Goal: Communication & Community: Answer question/provide support

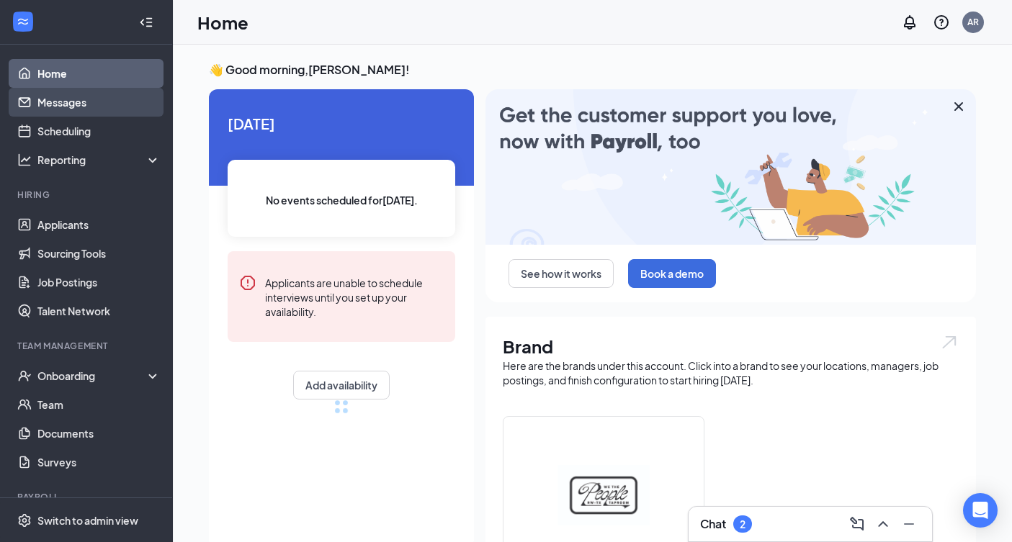
click at [53, 97] on link "Messages" at bounding box center [98, 102] width 123 height 29
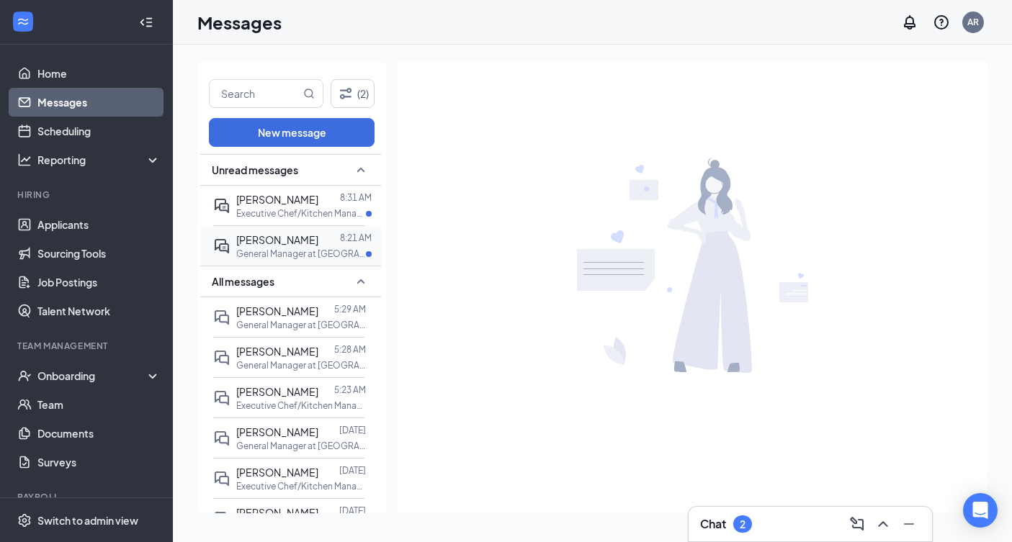
click at [315, 259] on div "Franklin Torres 8:21 AM General Manager at Rockwall" at bounding box center [288, 245] width 151 height 40
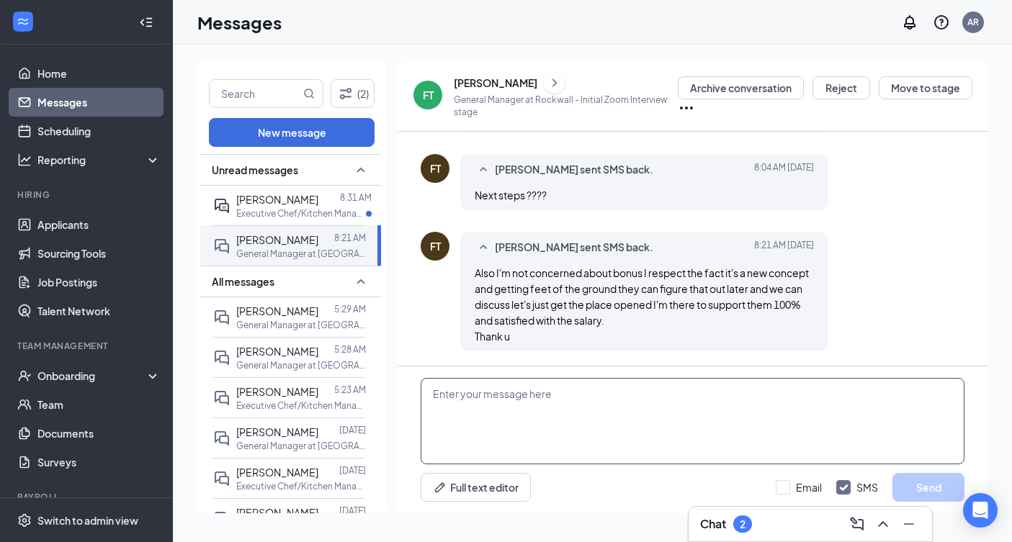
click at [640, 424] on textarea at bounding box center [693, 421] width 544 height 86
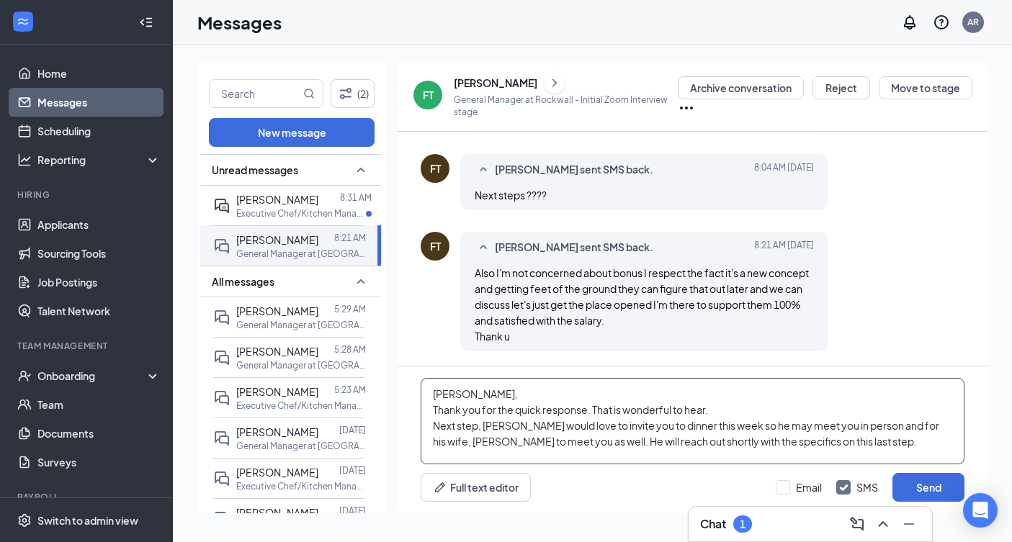
type textarea "[PERSON_NAME], Thank you for the quick response. That is wonderful to hear. Nex…"
click at [774, 486] on div "Full text editor Email SMS Send" at bounding box center [693, 487] width 544 height 29
click at [781, 487] on input "Email" at bounding box center [799, 487] width 46 height 14
checkbox input "true"
click at [929, 485] on button "Send" at bounding box center [928, 487] width 72 height 29
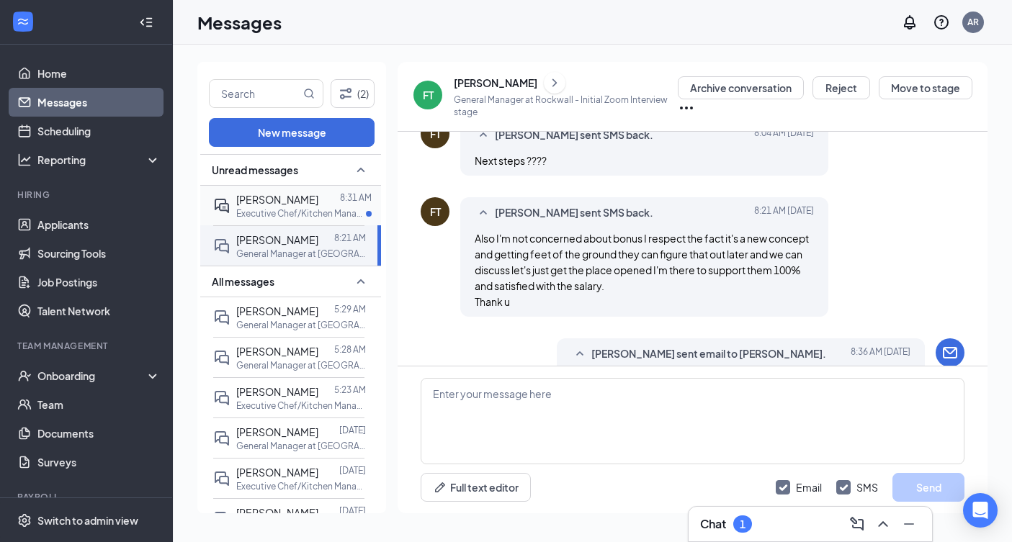
scroll to position [1552, 0]
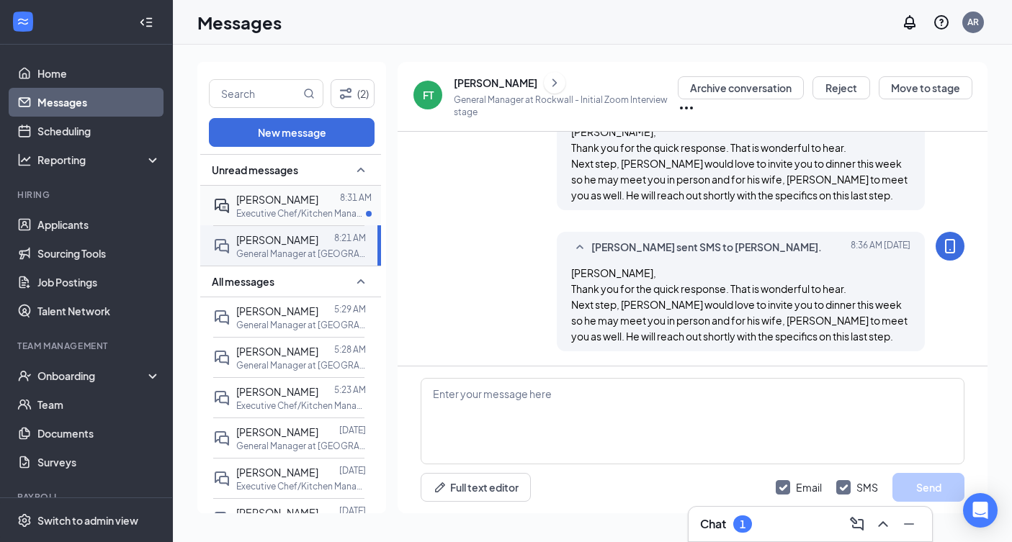
click at [303, 202] on span "[PERSON_NAME]" at bounding box center [277, 199] width 82 height 13
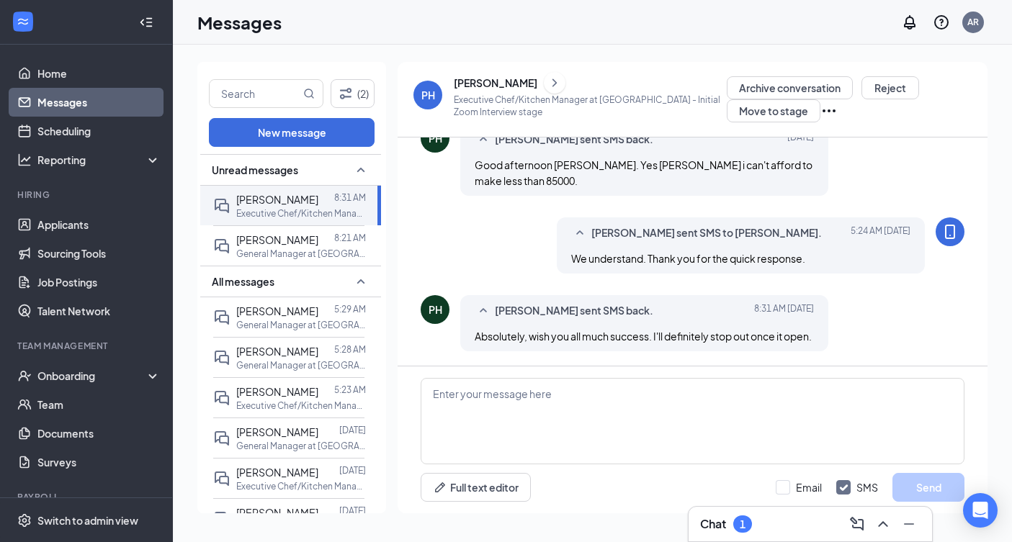
scroll to position [1340, 0]
click at [318, 393] on span "[PERSON_NAME]" at bounding box center [277, 391] width 82 height 13
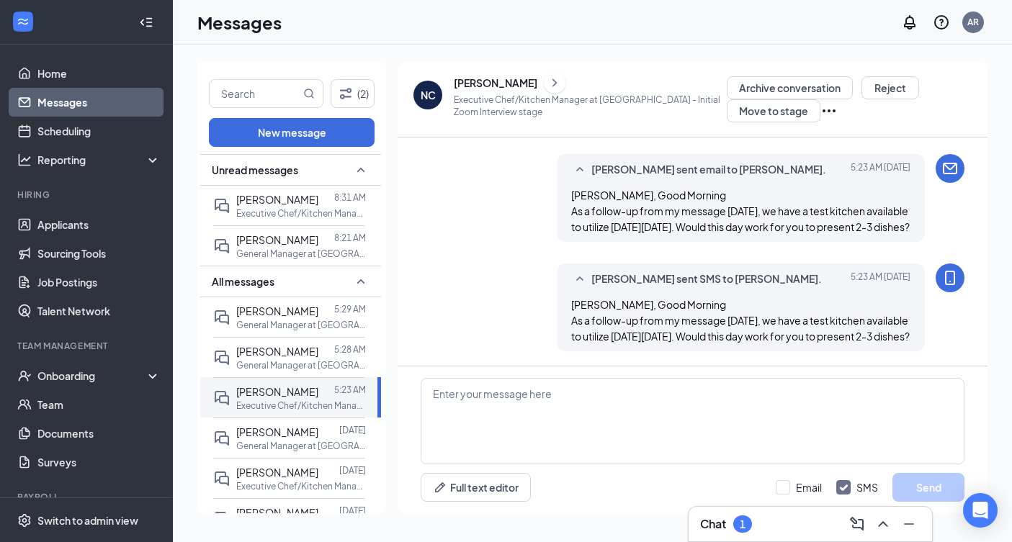
scroll to position [1304, 0]
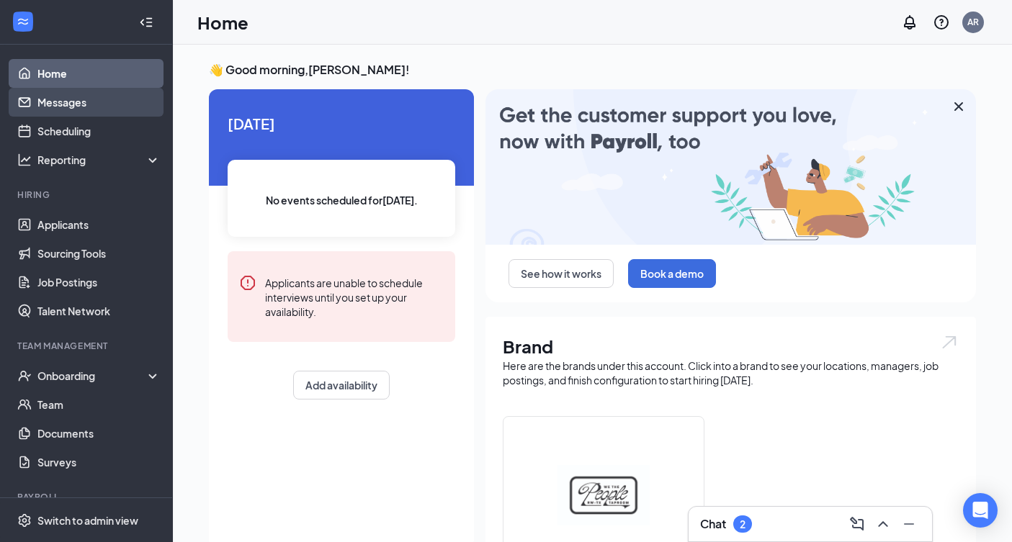
click at [66, 102] on link "Messages" at bounding box center [98, 102] width 123 height 29
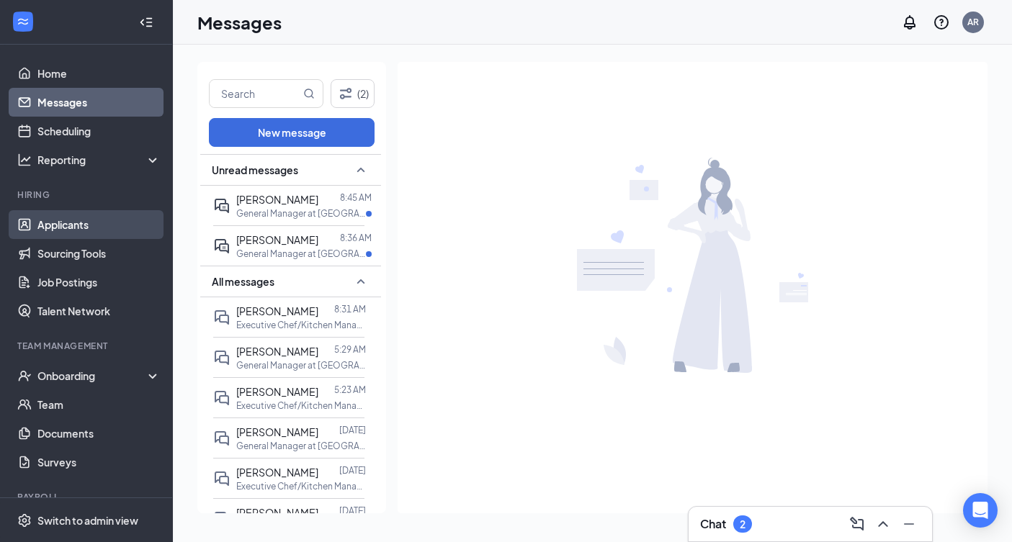
click at [58, 225] on link "Applicants" at bounding box center [98, 224] width 123 height 29
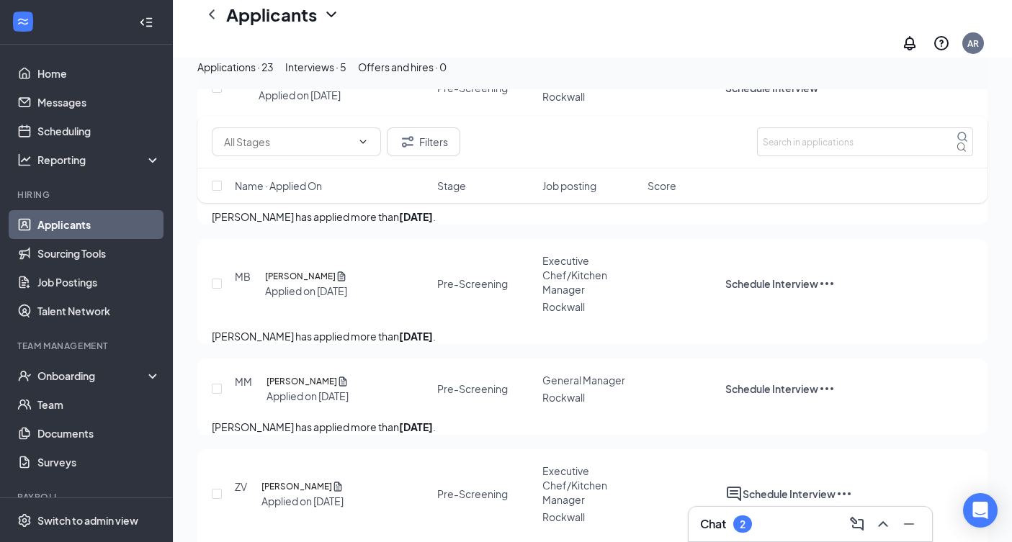
scroll to position [767, 0]
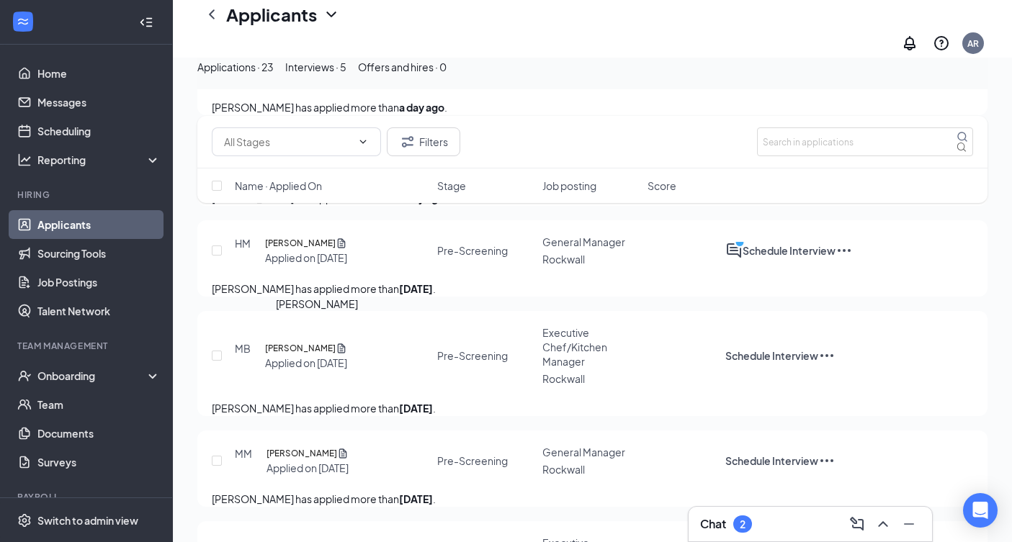
click at [331, 251] on h5 "[PERSON_NAME]" at bounding box center [300, 243] width 71 height 14
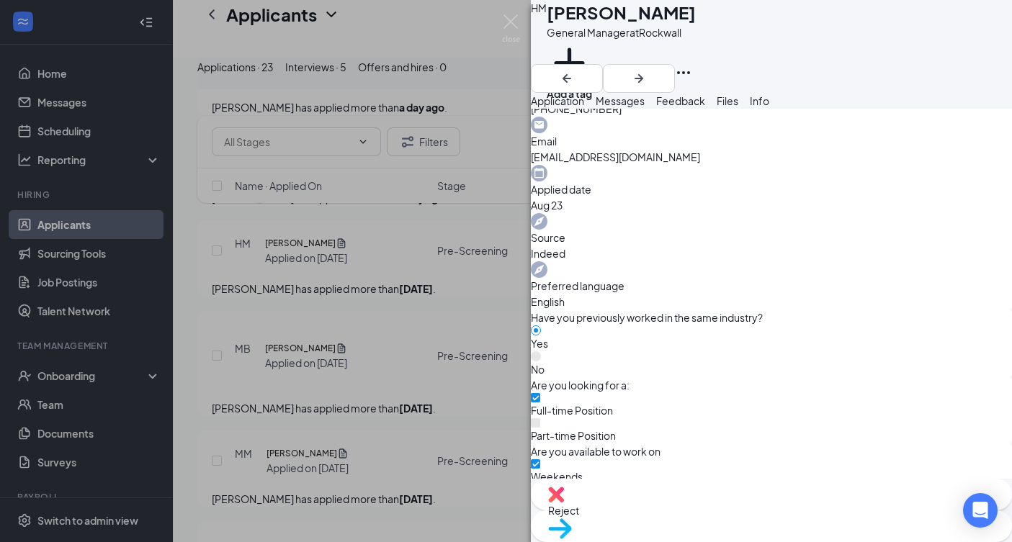
scroll to position [494, 0]
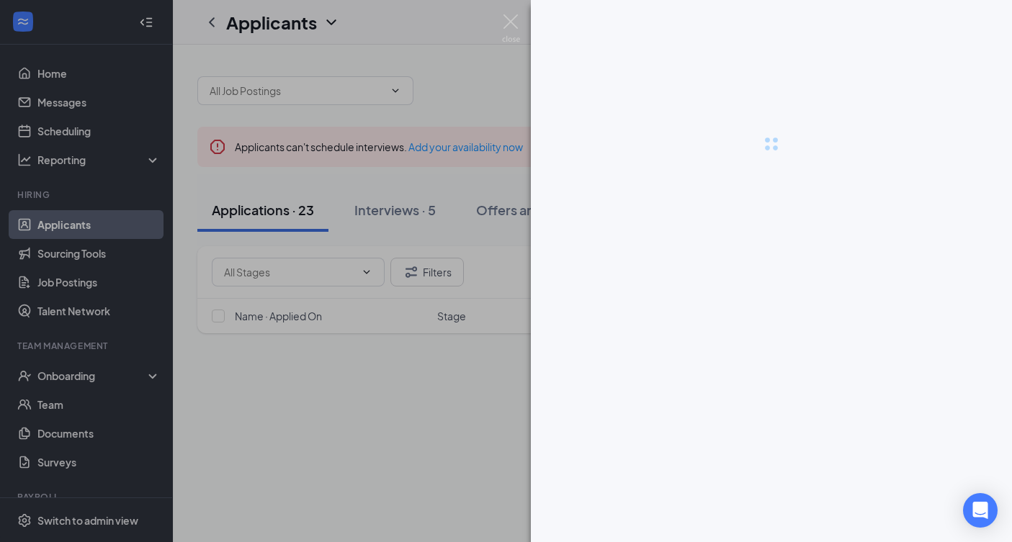
click at [74, 106] on div at bounding box center [506, 271] width 1012 height 542
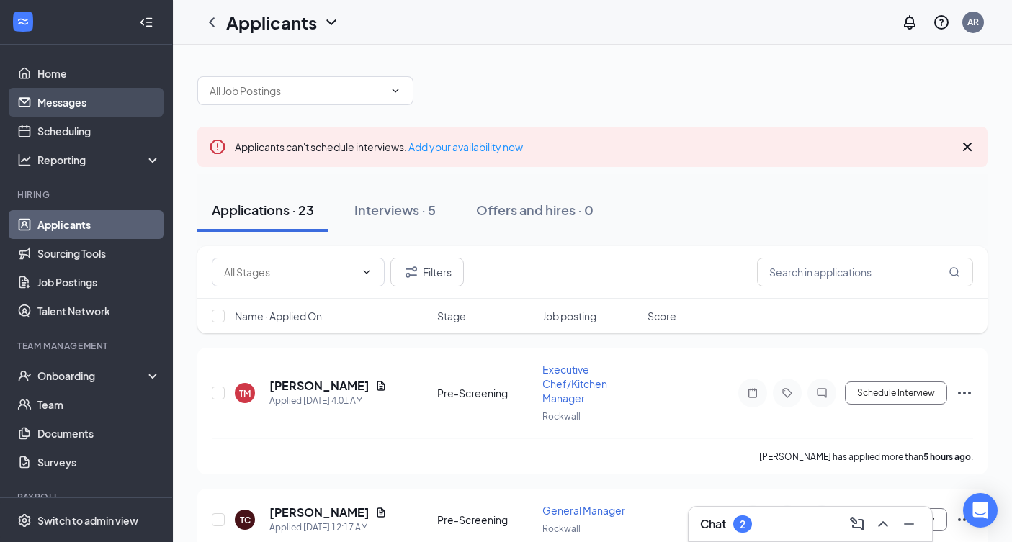
click at [56, 99] on link "Messages" at bounding box center [98, 102] width 123 height 29
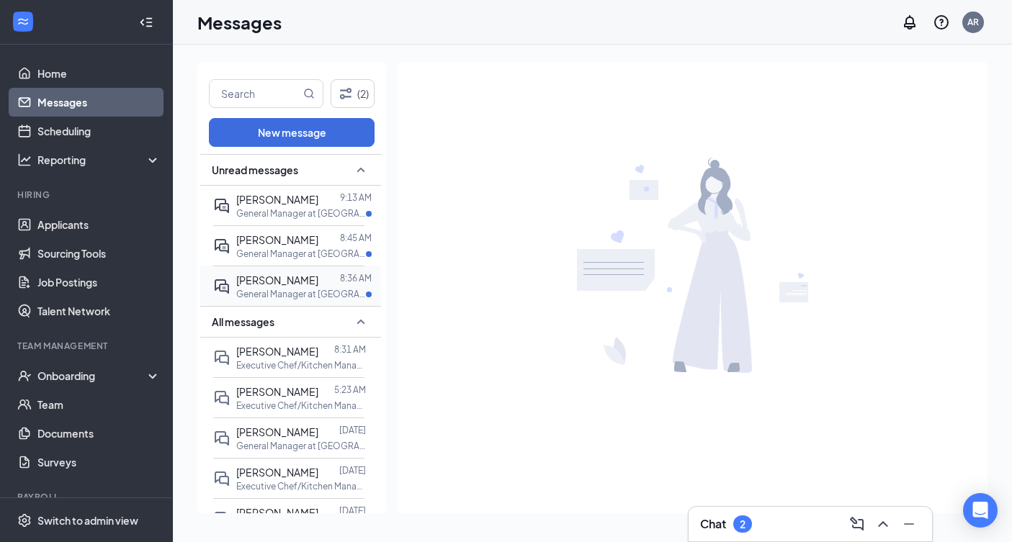
click at [295, 292] on p "General Manager at [GEOGRAPHIC_DATA]" at bounding box center [301, 294] width 130 height 12
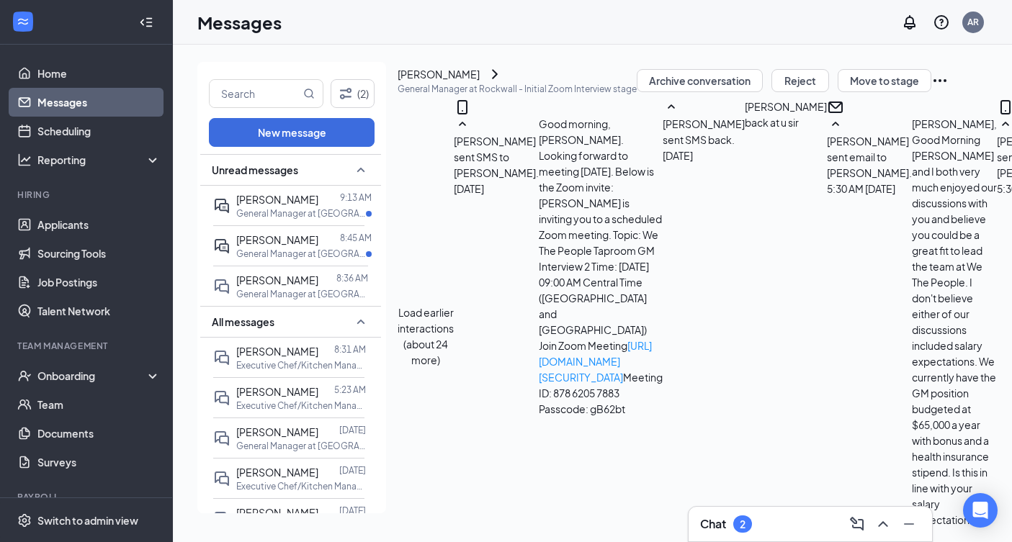
scroll to position [1255, 0]
click at [289, 250] on p "General Manager at [GEOGRAPHIC_DATA]" at bounding box center [301, 254] width 130 height 12
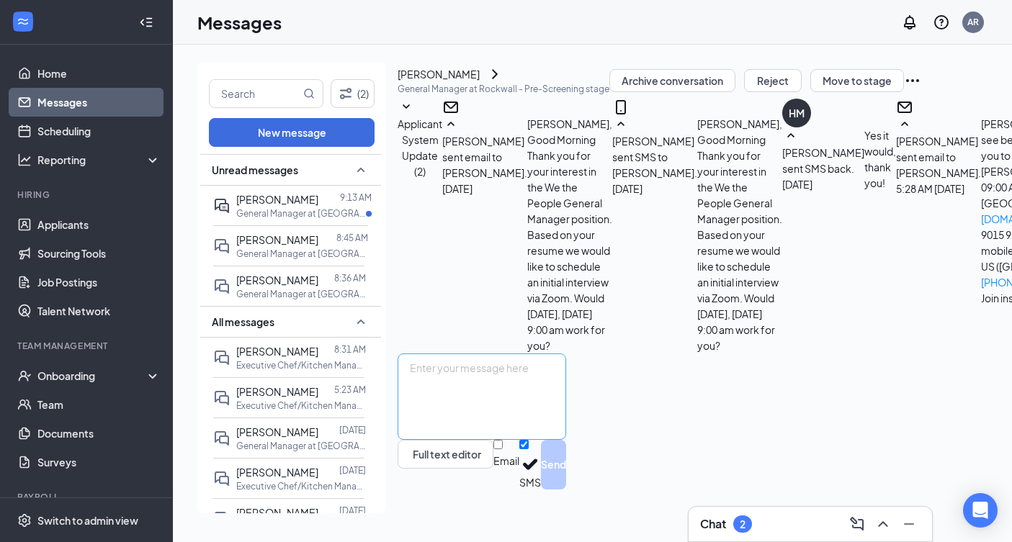
scroll to position [1035, 0]
click at [302, 205] on span "[PERSON_NAME]" at bounding box center [277, 199] width 82 height 13
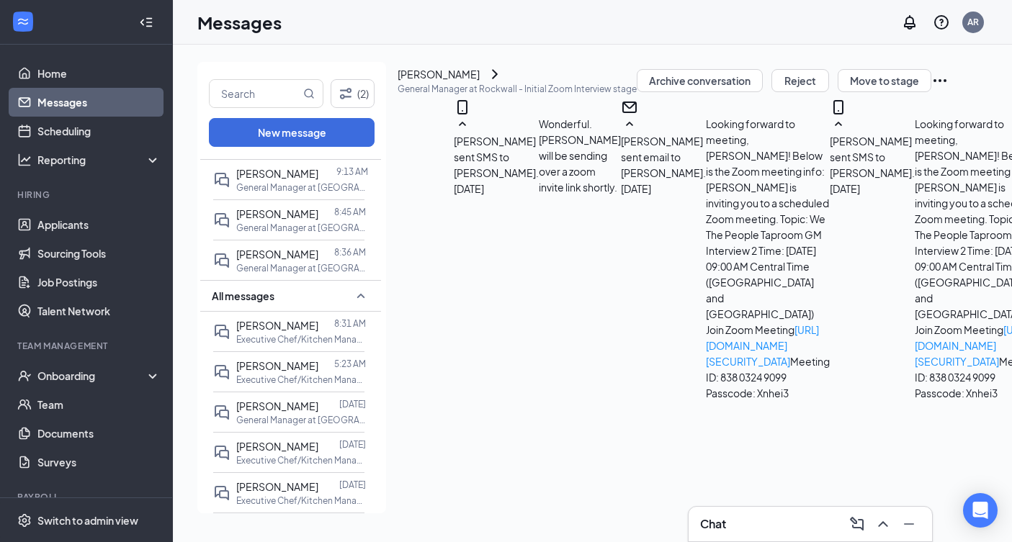
scroll to position [34, 0]
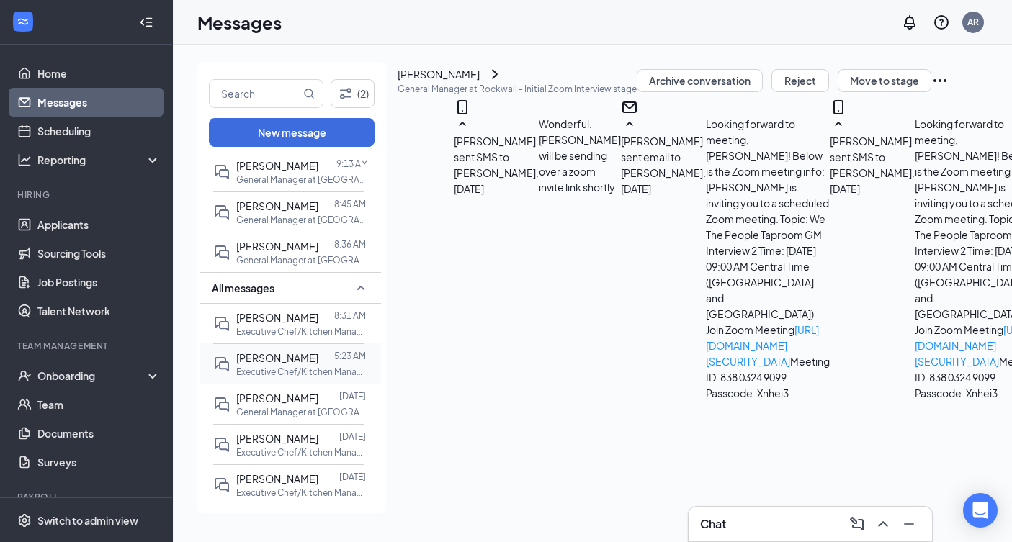
click at [256, 362] on span "[PERSON_NAME]" at bounding box center [277, 357] width 82 height 13
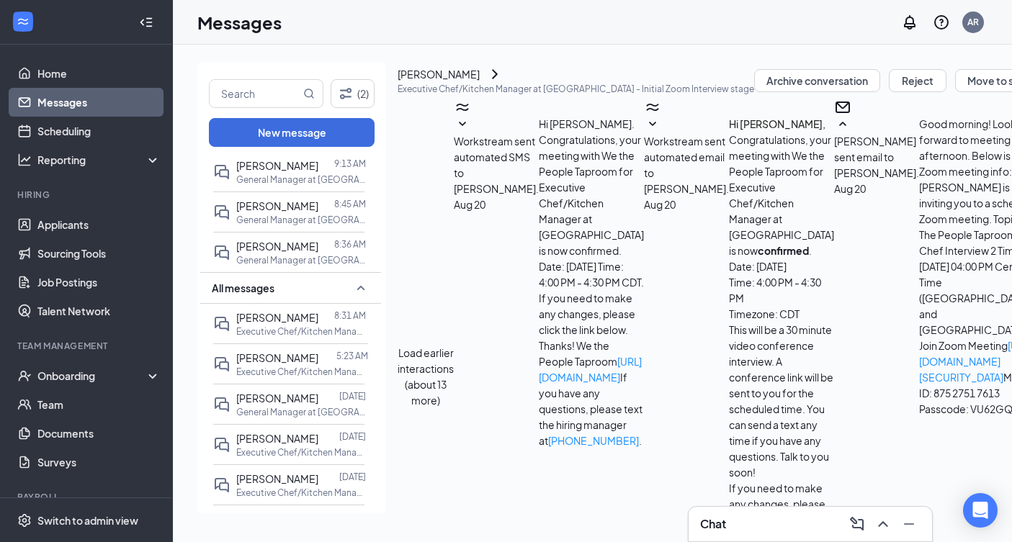
scroll to position [1304, 0]
click at [60, 224] on link "Applicants" at bounding box center [98, 224] width 123 height 29
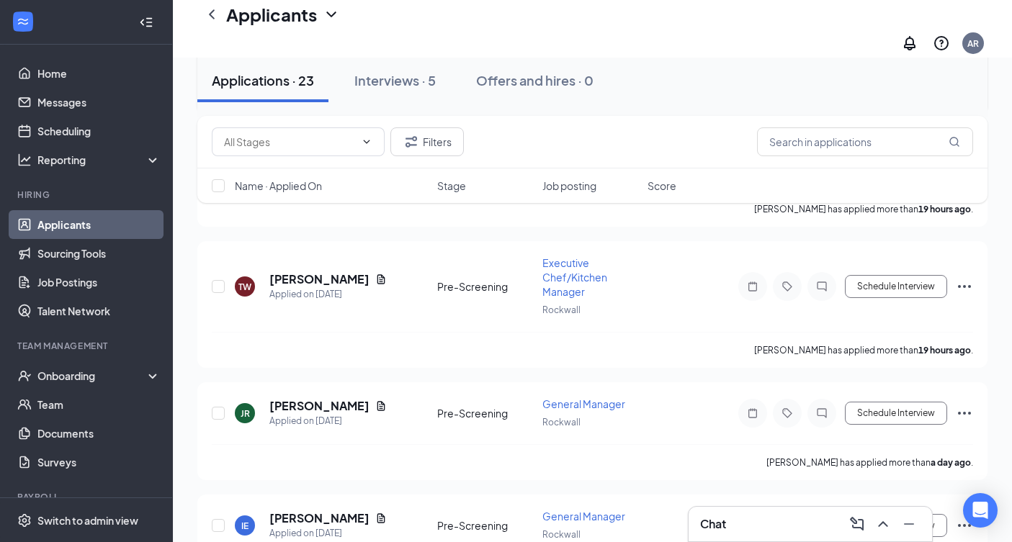
scroll to position [613, 0]
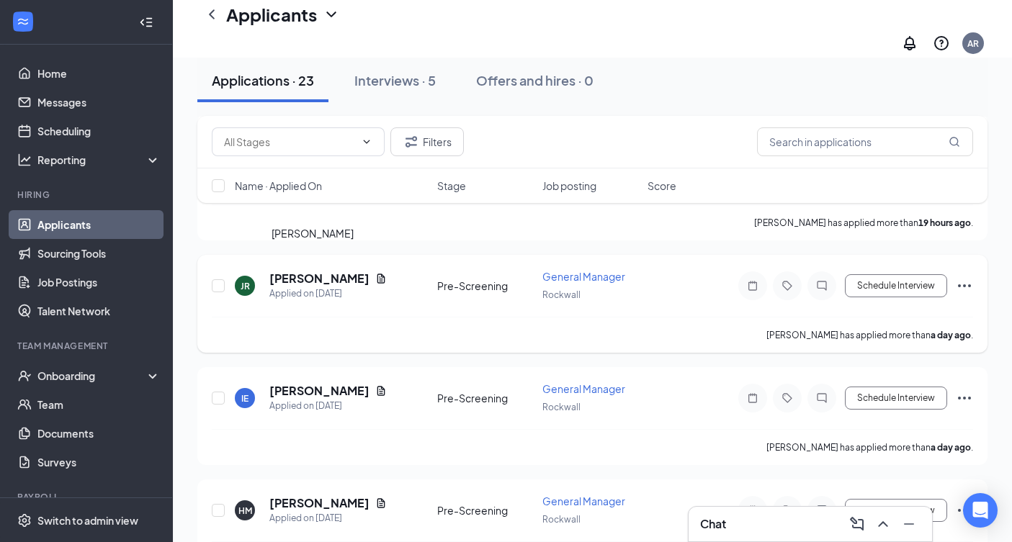
click at [301, 271] on h5 "[PERSON_NAME]" at bounding box center [319, 279] width 100 height 16
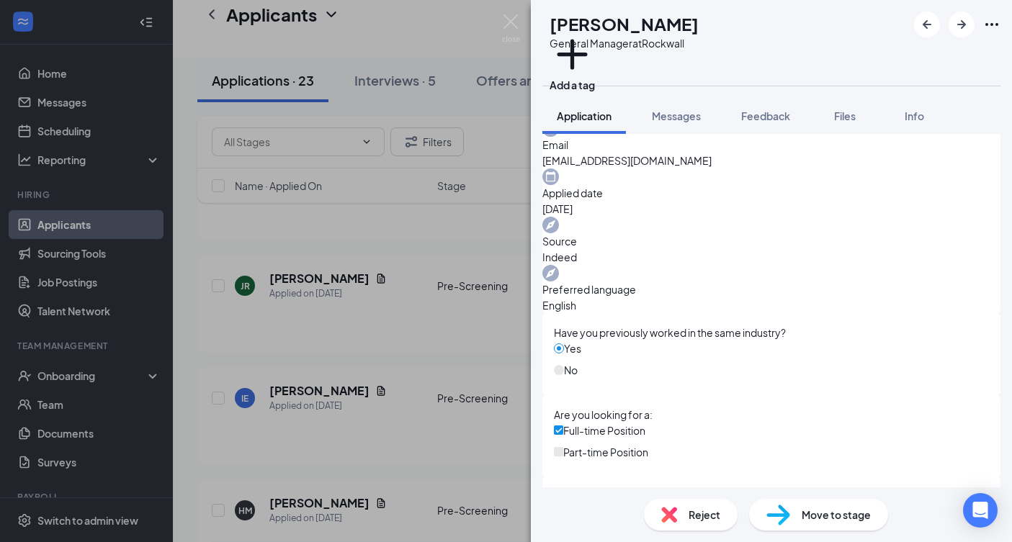
scroll to position [494, 0]
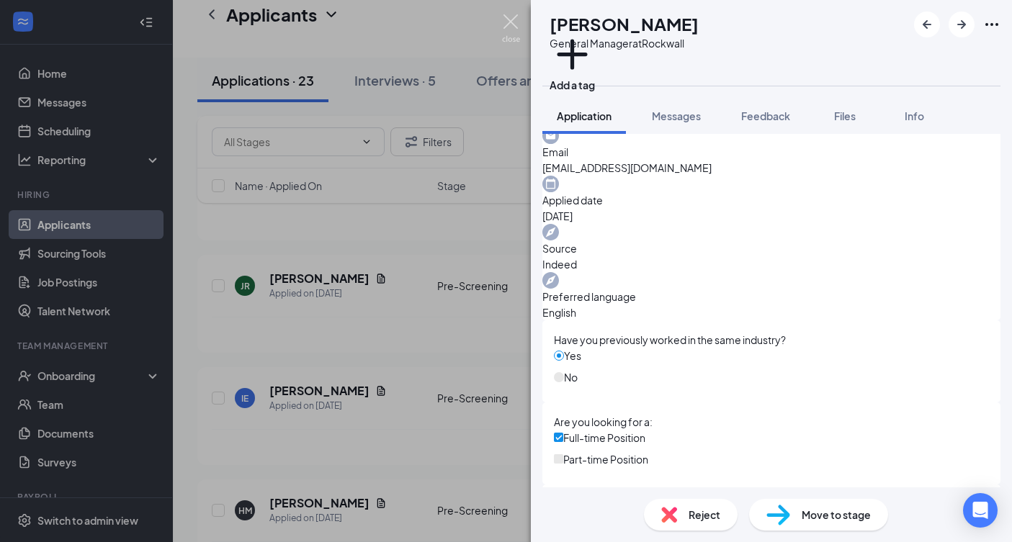
click at [515, 24] on img at bounding box center [511, 28] width 18 height 28
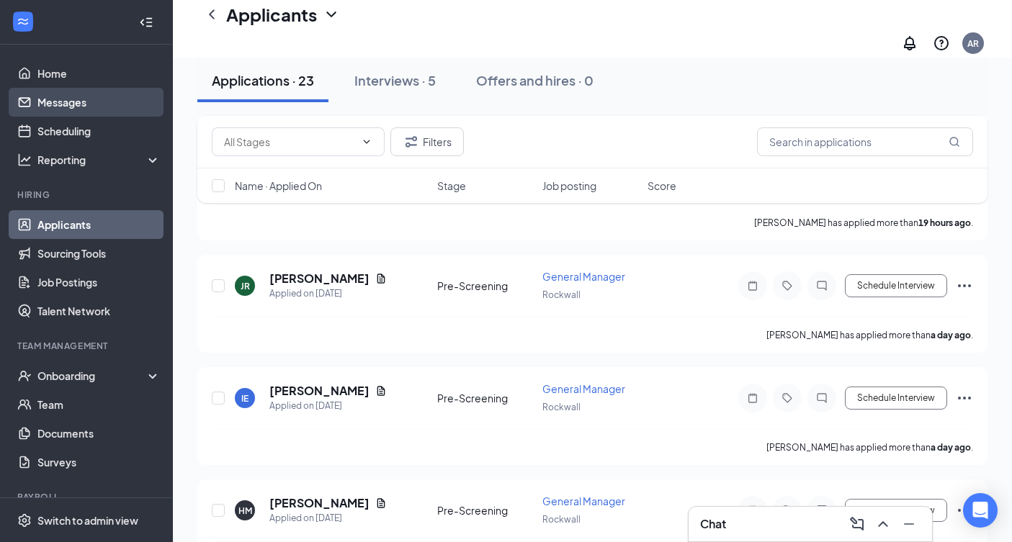
click at [59, 104] on link "Messages" at bounding box center [98, 102] width 123 height 29
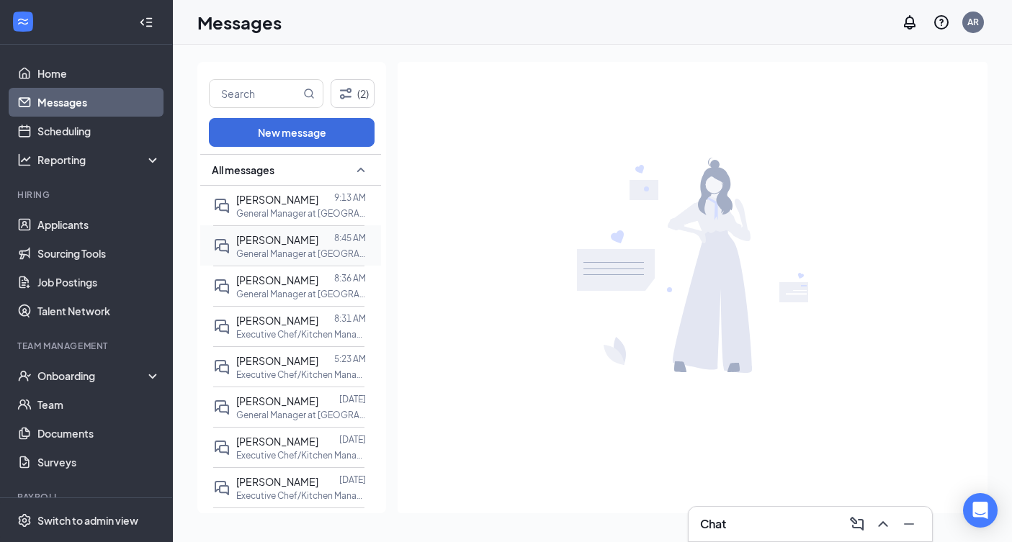
click at [297, 242] on span "[PERSON_NAME]" at bounding box center [277, 239] width 82 height 13
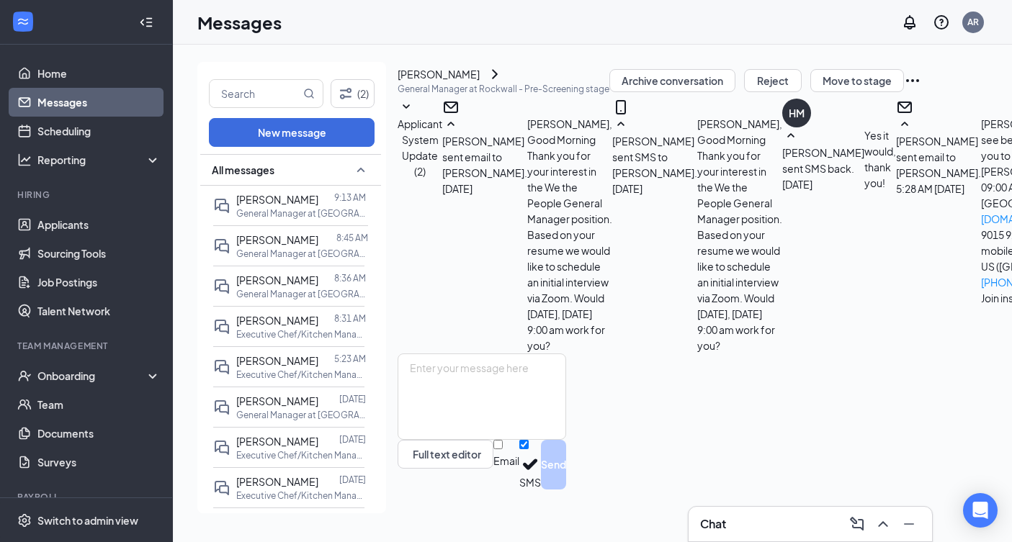
drag, startPoint x: 705, startPoint y: 270, endPoint x: 564, endPoint y: 222, distance: 149.2
click at [564, 222] on div "[PERSON_NAME] sent email to [PERSON_NAME]. [DATE] [PERSON_NAME], Good Morning T…" at bounding box center [527, 235] width 170 height 238
copy span "[PERSON_NAME], Good Morning Thank you for your interest in the We the People Ge…"
click at [80, 233] on link "Applicants" at bounding box center [98, 224] width 123 height 29
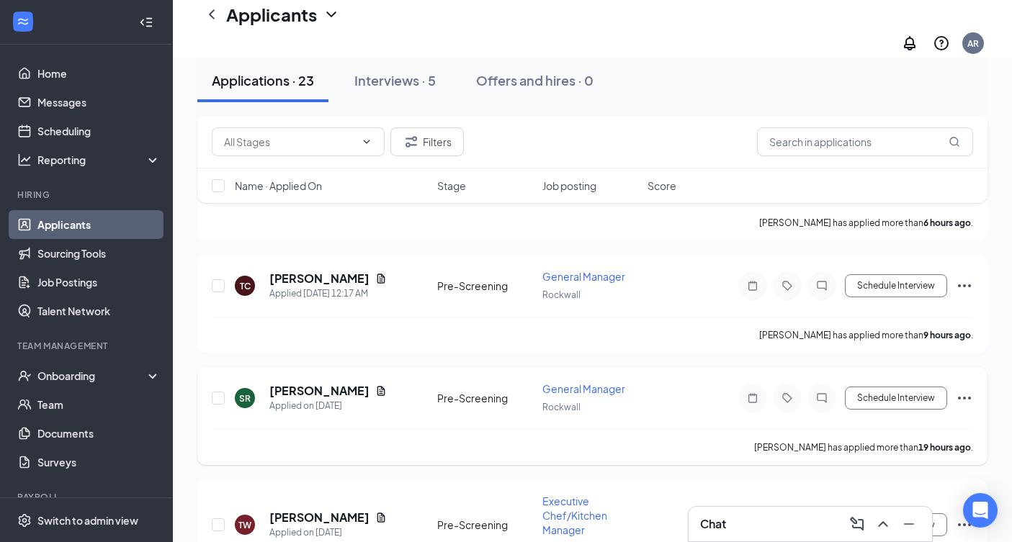
scroll to position [468, 0]
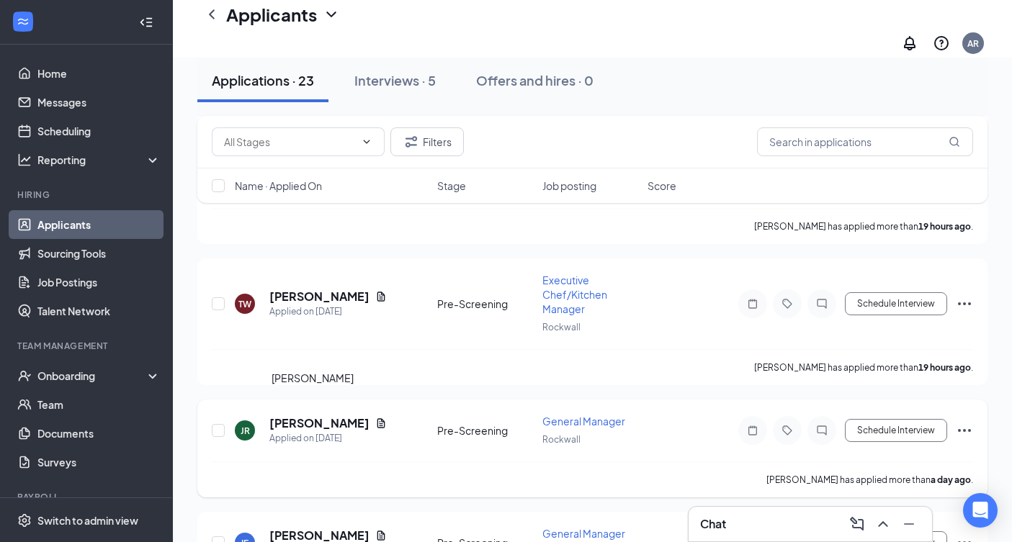
click at [313, 416] on h5 "[PERSON_NAME]" at bounding box center [319, 424] width 100 height 16
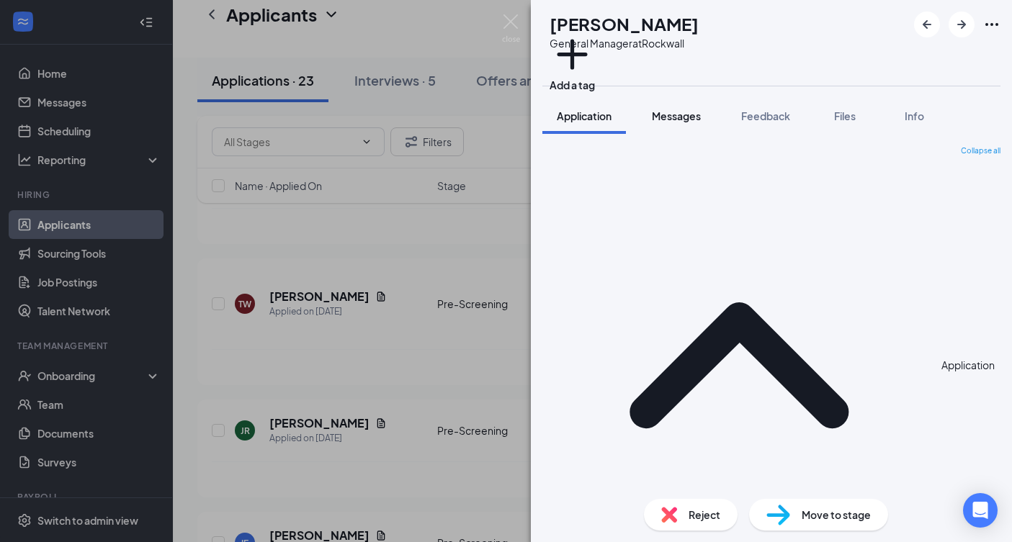
click at [683, 133] on button "Messages" at bounding box center [676, 116] width 78 height 36
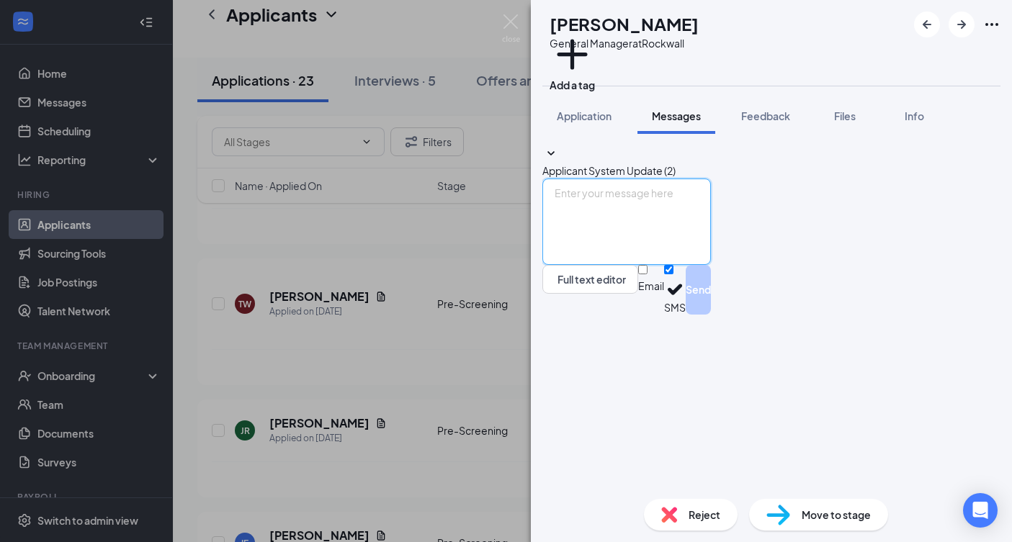
click at [666, 265] on textarea at bounding box center [626, 222] width 169 height 86
paste textarea "[PERSON_NAME], Good Morning Thank you for your interest in the We the People Ge…"
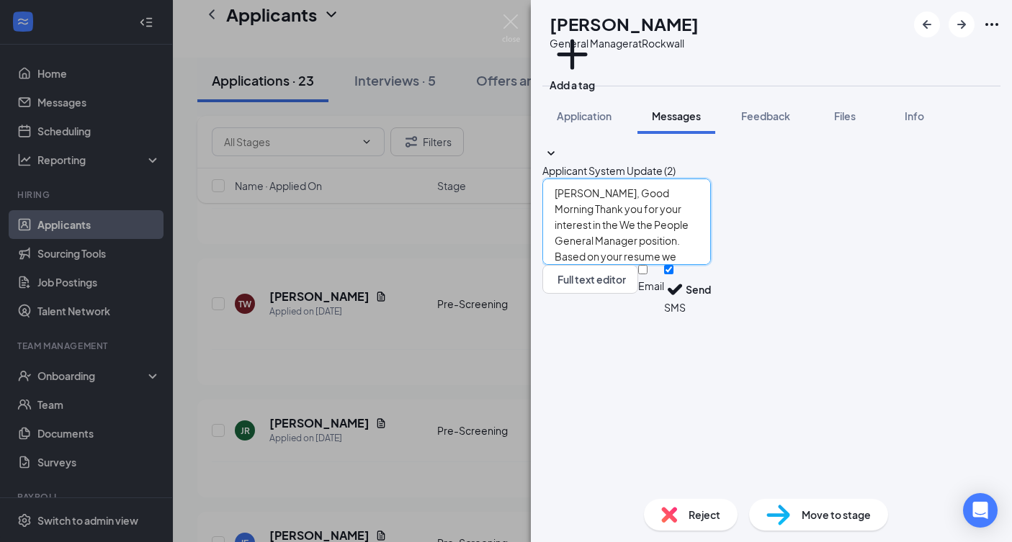
drag, startPoint x: 617, startPoint y: 369, endPoint x: 479, endPoint y: 371, distance: 137.6
click at [479, 371] on div "JR [PERSON_NAME] General Manager at Rockwall Add a tag Application Messages Fee…" at bounding box center [506, 271] width 1012 height 542
click at [711, 265] on textarea "[PERSON_NAME], Good Morning Thank you for your interest in the We the People Ge…" at bounding box center [626, 222] width 169 height 86
type textarea "[PERSON_NAME], Good Morning Thank you for your interest in the We the People Ge…"
